Goal: Task Accomplishment & Management: Manage account settings

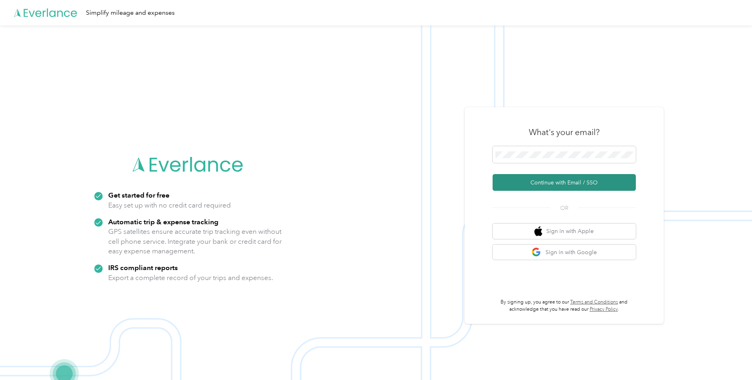
click at [542, 183] on button "Continue with Email / SSO" at bounding box center [564, 182] width 143 height 17
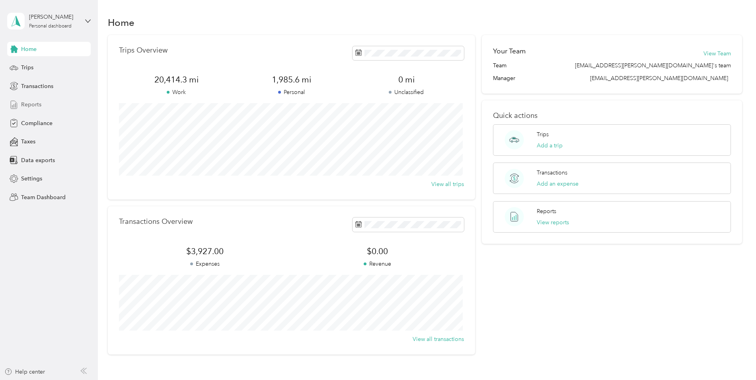
click at [35, 103] on span "Reports" at bounding box center [31, 104] width 20 height 8
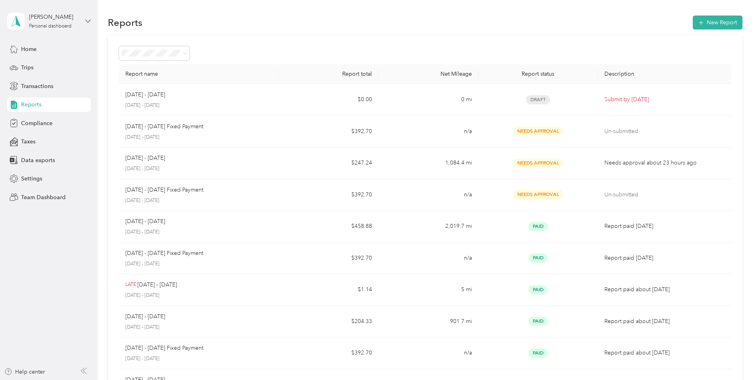
click at [87, 21] on icon at bounding box center [88, 21] width 5 height 3
click at [56, 66] on div "Team dashboard" at bounding box center [35, 65] width 43 height 8
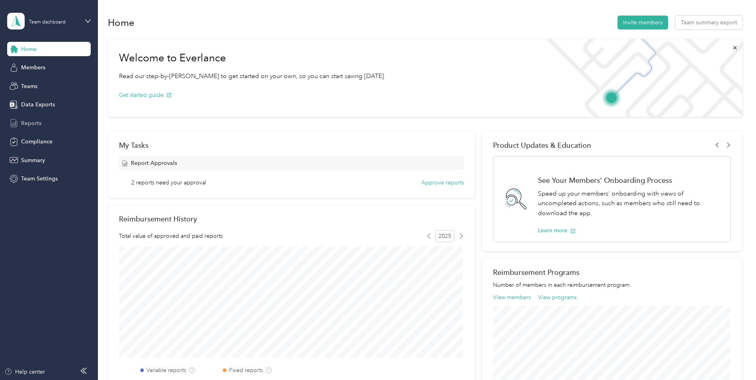
click at [36, 123] on span "Reports" at bounding box center [31, 123] width 20 height 8
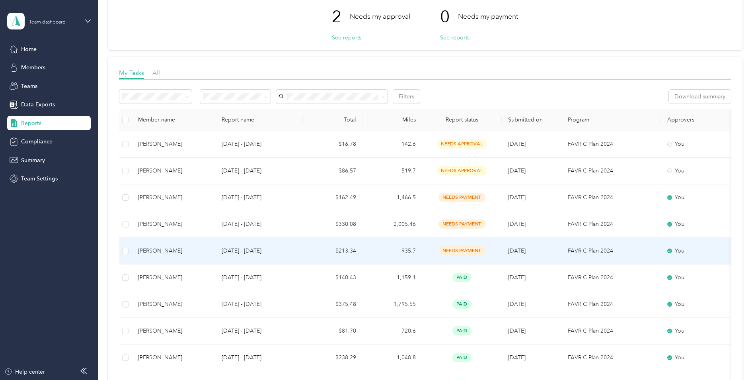
scroll to position [40, 0]
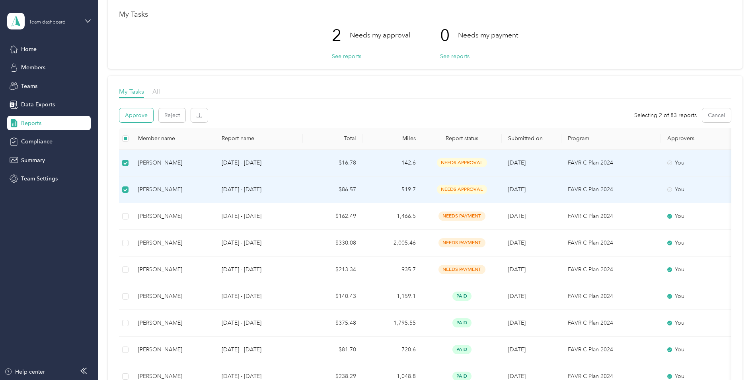
click at [143, 113] on button "Approve" at bounding box center [136, 115] width 34 height 14
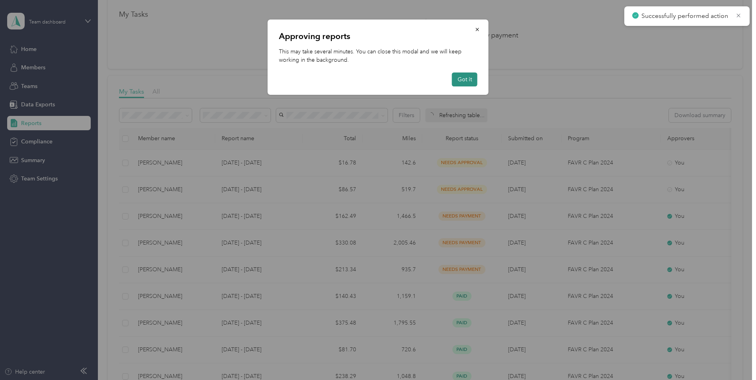
click at [460, 81] on button "Got it" at bounding box center [464, 79] width 25 height 14
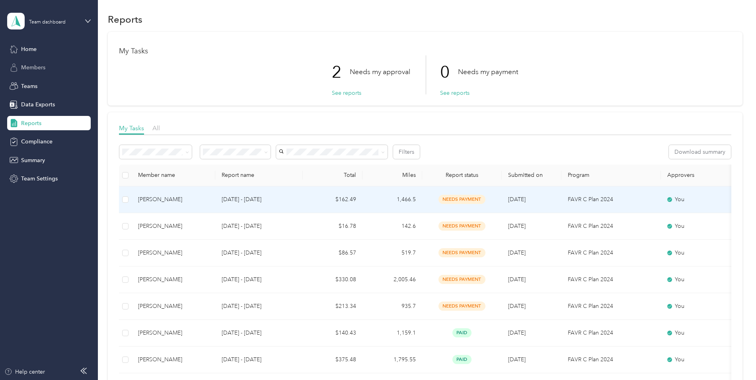
scroll to position [0, 0]
